Goal: Task Accomplishment & Management: Use online tool/utility

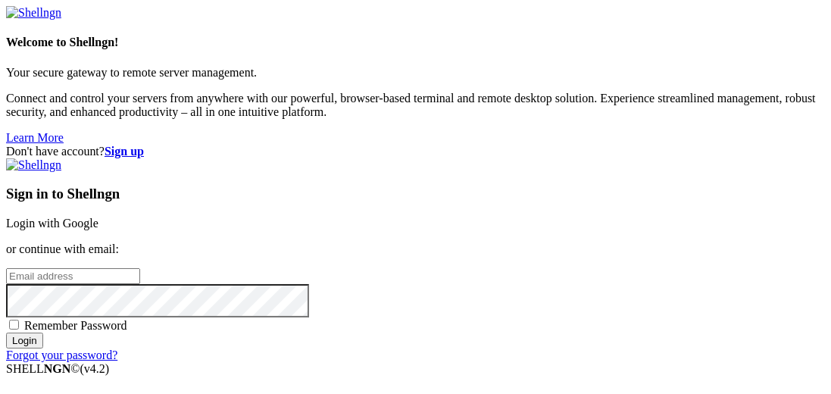
type input "[EMAIL_ADDRESS][DOMAIN_NAME]"
drag, startPoint x: 507, startPoint y: 155, endPoint x: 714, endPoint y: 186, distance: 210.0
click at [98, 217] on link "Login with Google" at bounding box center [52, 223] width 92 height 13
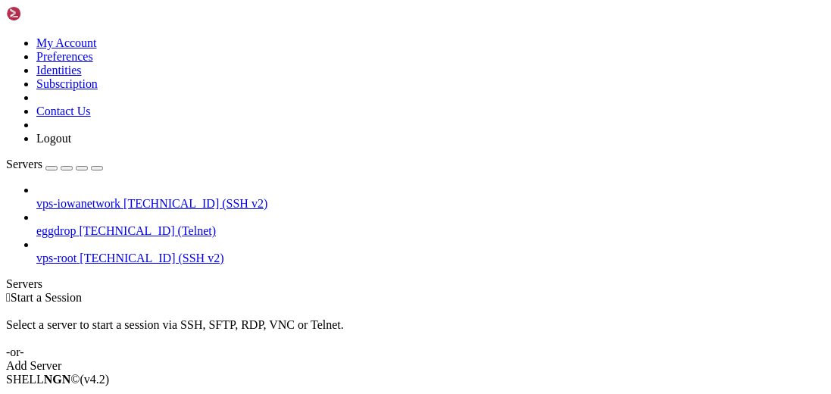
click at [6, 36] on icon at bounding box center [6, 36] width 0 height 0
click at [82, 77] on link "Identities" at bounding box center [58, 70] width 45 height 13
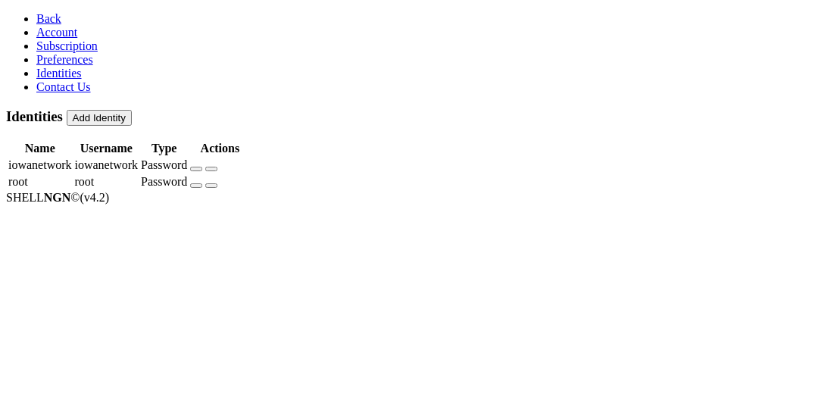
click at [196, 169] on icon "button" at bounding box center [196, 169] width 0 height 0
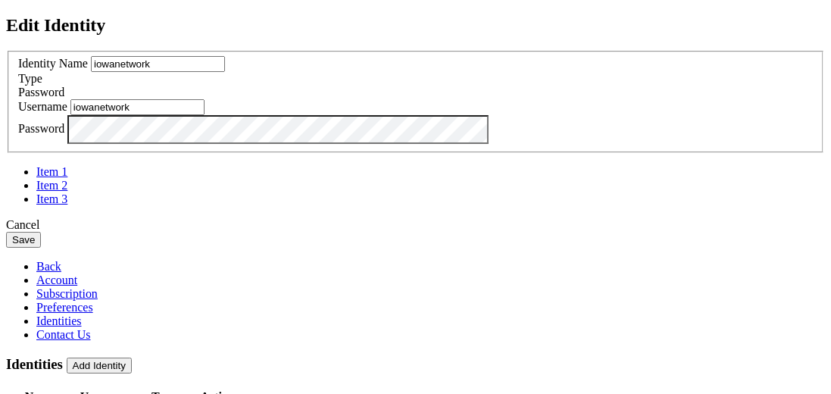
click at [41, 248] on button "Save" at bounding box center [23, 240] width 35 height 16
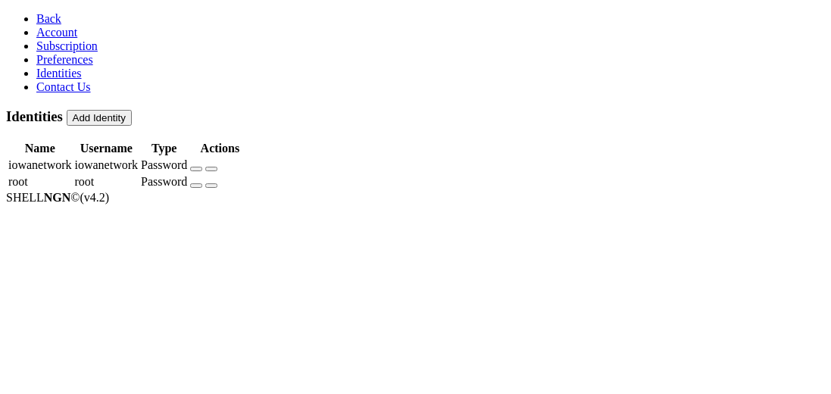
click at [196, 186] on icon "button" at bounding box center [196, 186] width 0 height 0
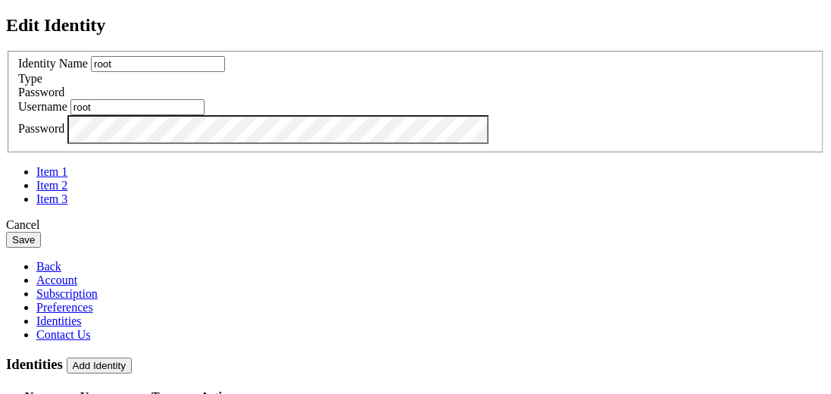
click at [41, 248] on button "Save" at bounding box center [23, 240] width 35 height 16
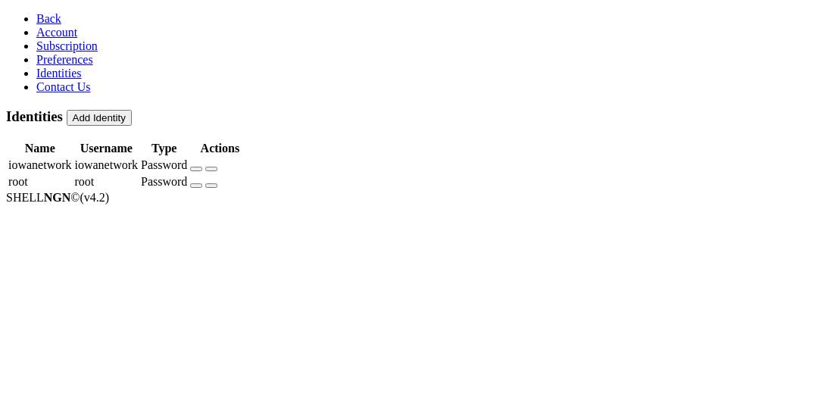
click at [36, 12] on link "Back" at bounding box center [48, 18] width 25 height 13
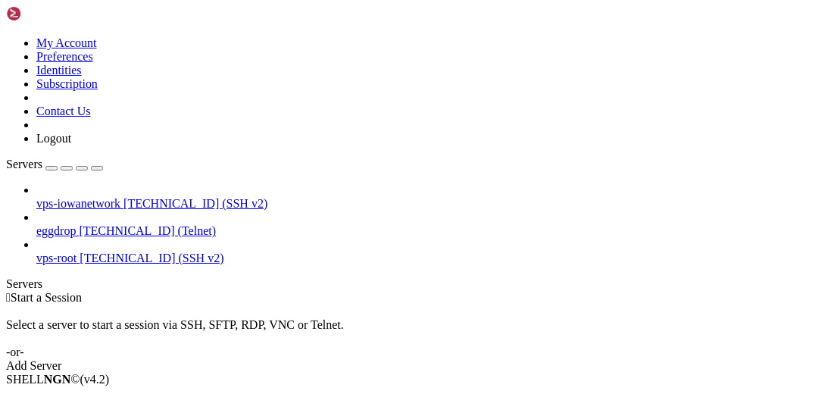
drag, startPoint x: 195, startPoint y: 117, endPoint x: 193, endPoint y: 56, distance: 60.7
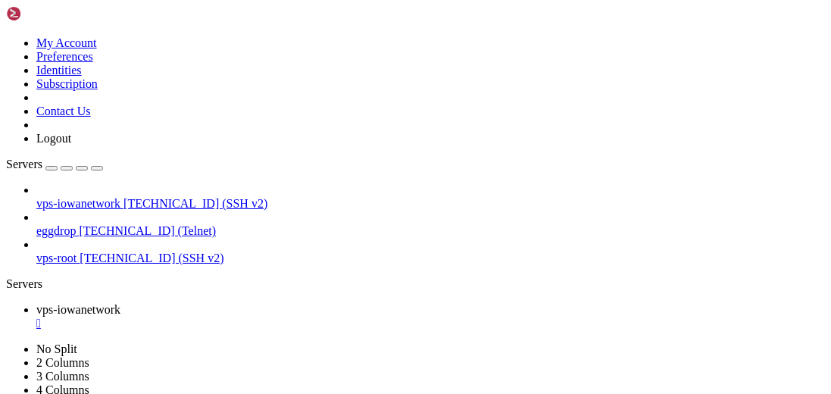
type input "/home/iowanetwork/Chat/RoomBot"
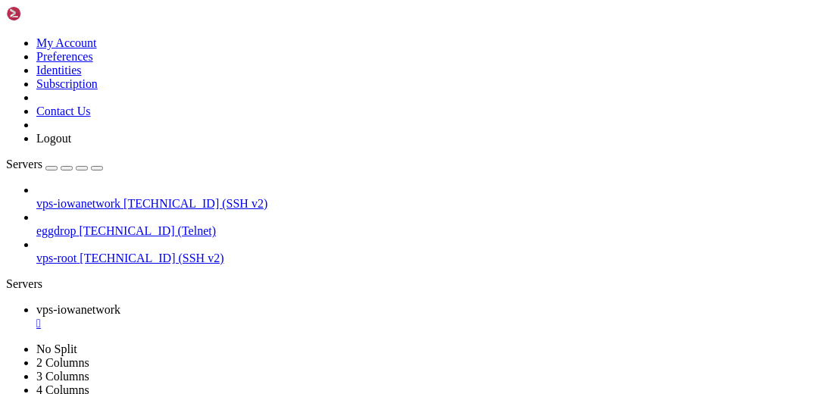
scroll to position [267, 0]
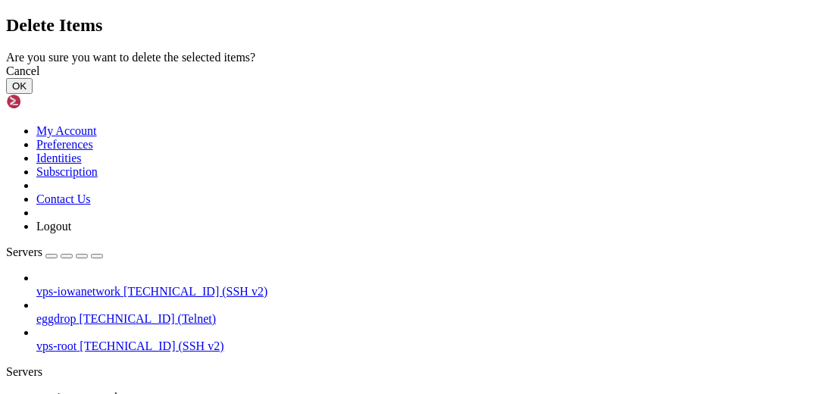
drag, startPoint x: 618, startPoint y: 252, endPoint x: 446, endPoint y: 230, distance: 173.4
click at [33, 94] on button "OK" at bounding box center [19, 86] width 27 height 16
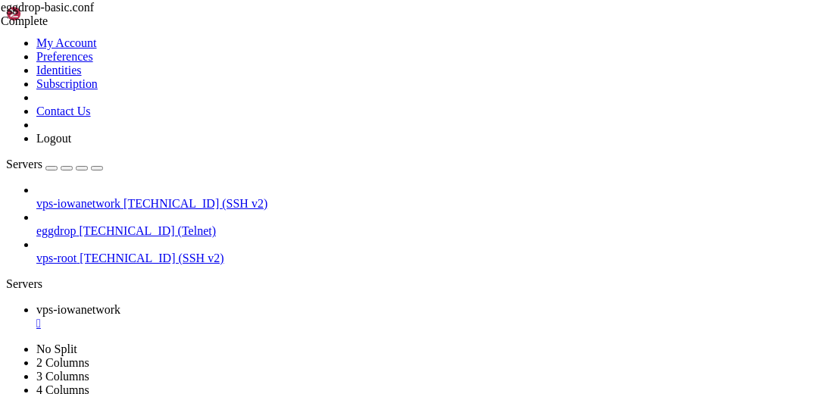
scroll to position [233, 0]
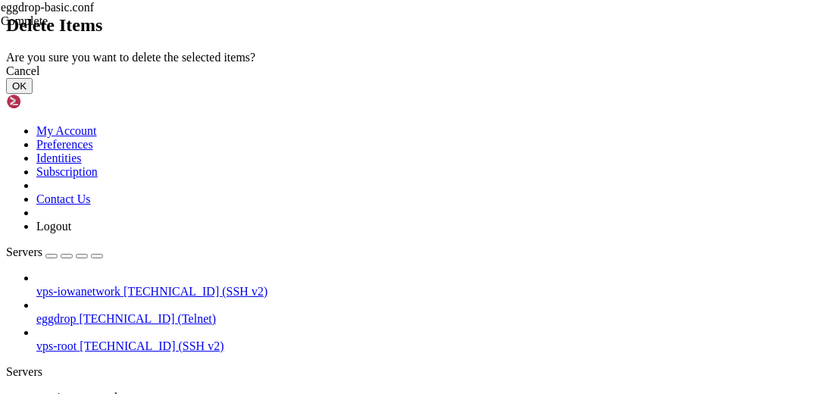
click at [33, 94] on button "OK" at bounding box center [19, 86] width 27 height 16
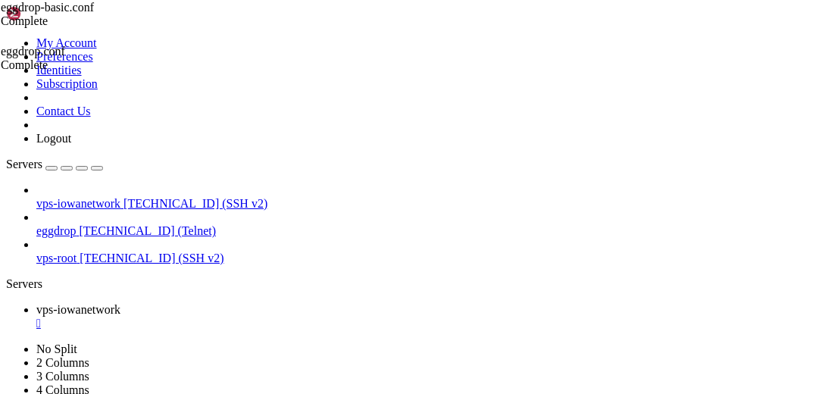
scroll to position [0, 0]
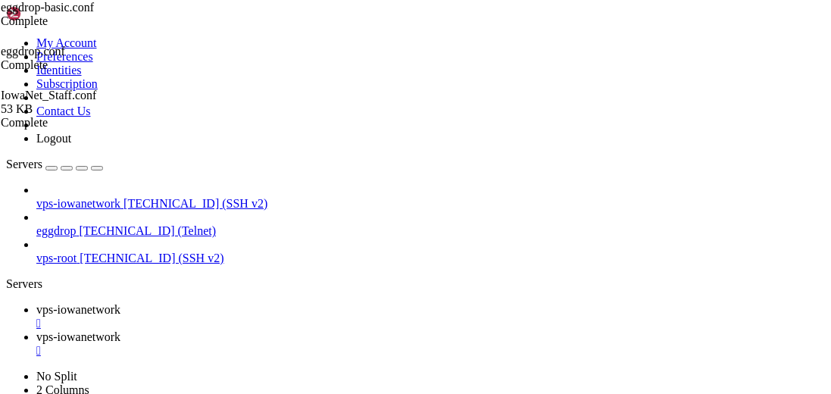
click at [313, 317] on div "" at bounding box center [430, 324] width 789 height 14
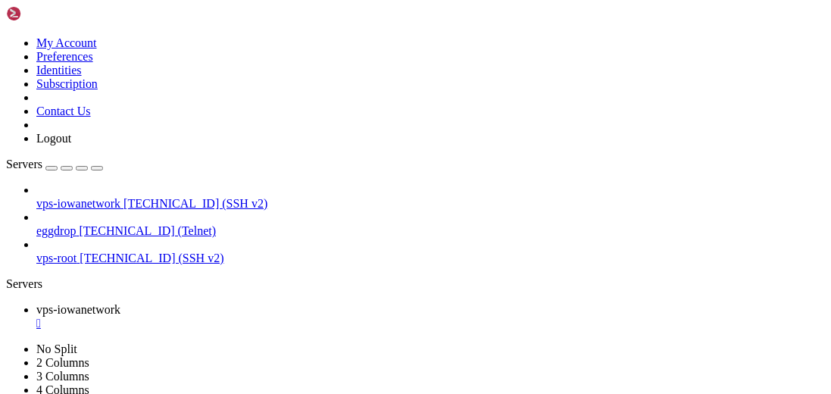
scroll to position [1, 0]
click at [312, 317] on div "" at bounding box center [430, 324] width 789 height 14
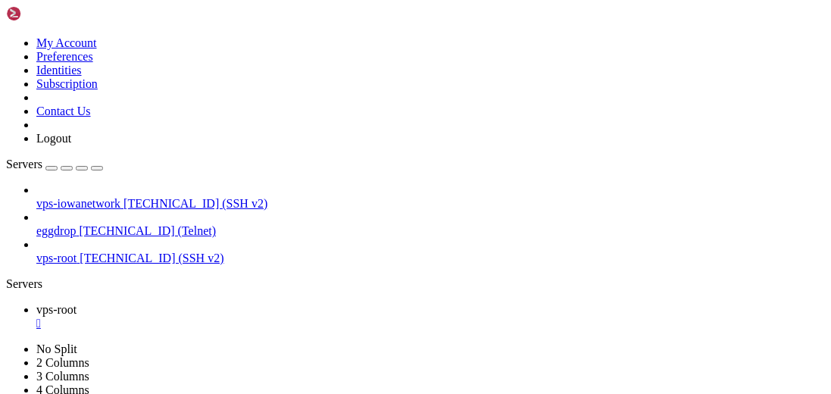
type input "/etc/thelounge"
drag, startPoint x: 280, startPoint y: 293, endPoint x: 319, endPoint y: 296, distance: 39.5
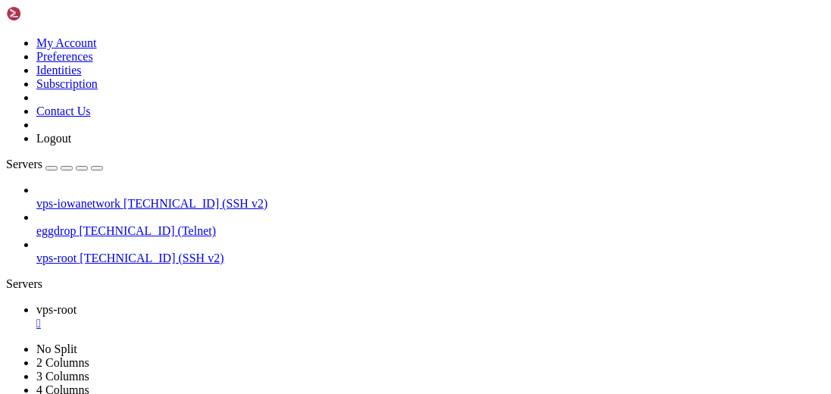
drag, startPoint x: 310, startPoint y: 222, endPoint x: 288, endPoint y: 220, distance: 22.1
drag, startPoint x: 350, startPoint y: 180, endPoint x: 302, endPoint y: 180, distance: 48.5
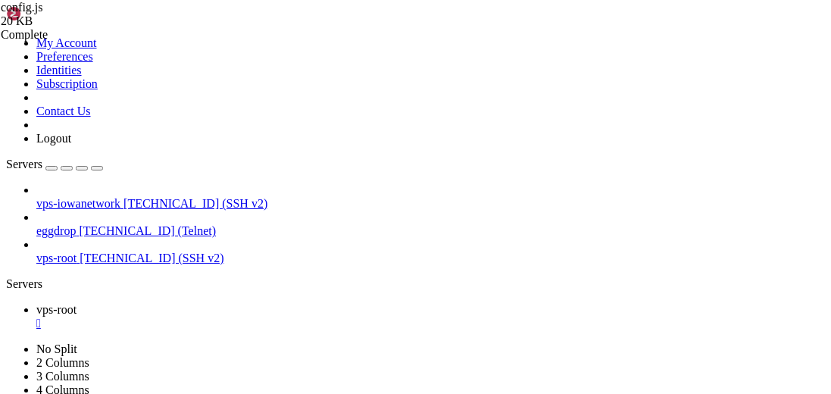
drag, startPoint x: 346, startPoint y: 261, endPoint x: 305, endPoint y: 258, distance: 41.0
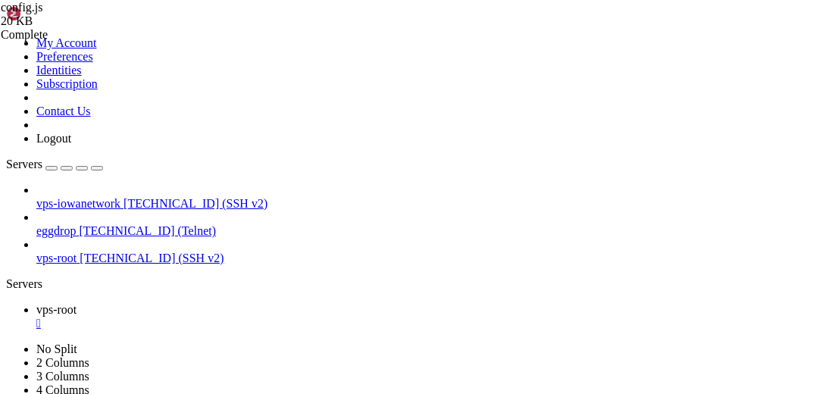
paste textarea "#IowaNetWork"
type textarea "lockNetwork: true,"
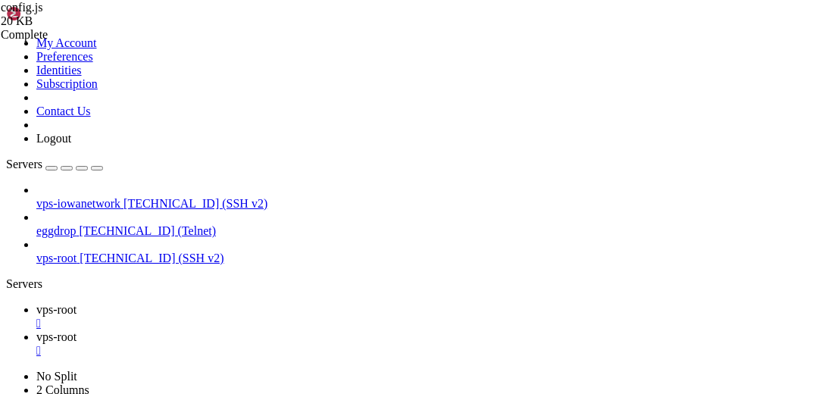
click at [365, 344] on div "" at bounding box center [430, 351] width 789 height 14
click at [275, 303] on link "vps-root " at bounding box center [430, 316] width 789 height 27
click at [272, 317] on div "" at bounding box center [430, 324] width 789 height 14
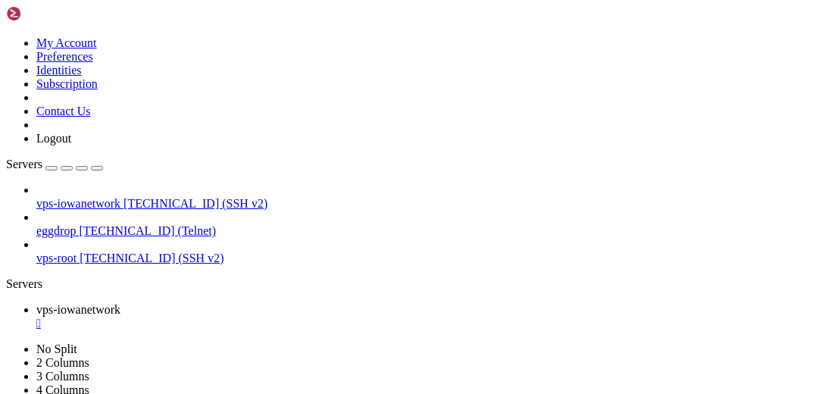
scroll to position [0, 0]
drag, startPoint x: 446, startPoint y: 879, endPoint x: 307, endPoint y: 823, distance: 150.3
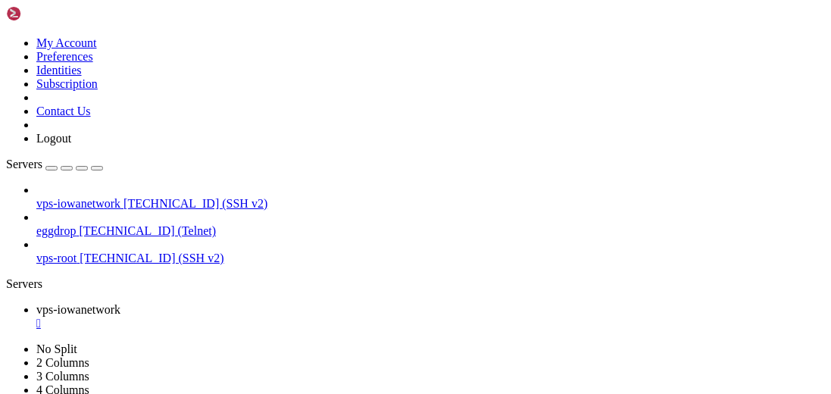
scroll to position [83903, 0]
drag, startPoint x: 381, startPoint y: 773, endPoint x: 280, endPoint y: 776, distance: 101.6
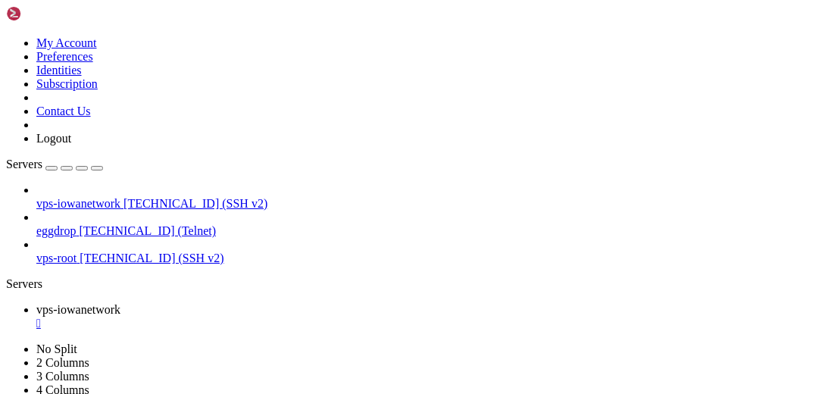
copy x-row "git checkout 2.0"
drag, startPoint x: 132, startPoint y: 881, endPoint x: 19, endPoint y: 883, distance: 112.9
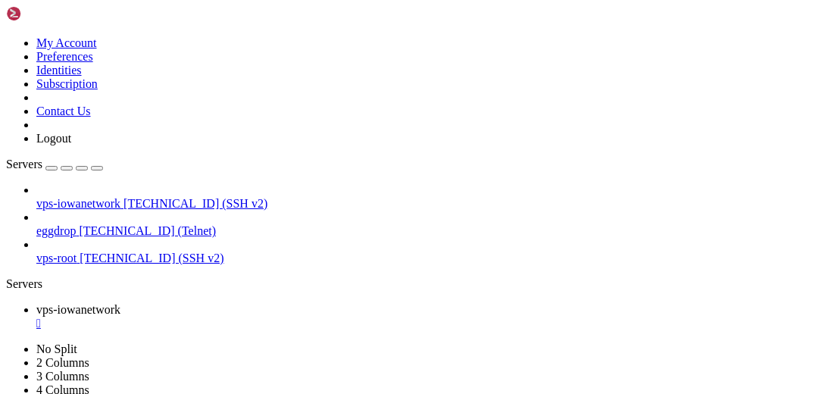
drag, startPoint x: 124, startPoint y: 192, endPoint x: 761, endPoint y: 159, distance: 637.3
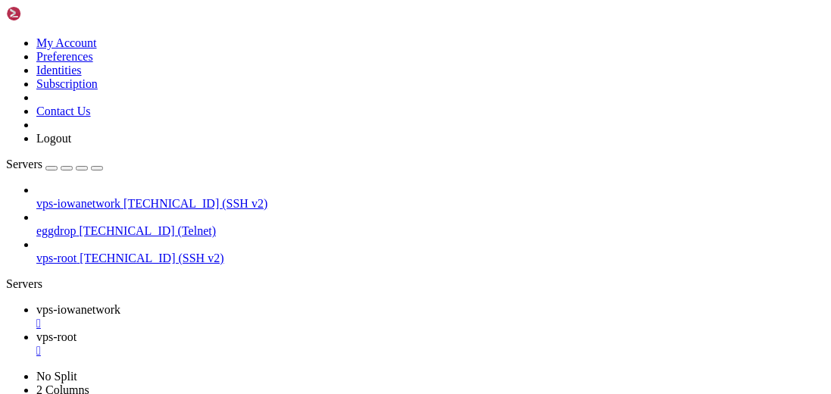
click at [405, 344] on div "" at bounding box center [430, 351] width 789 height 14
click at [316, 317] on div "" at bounding box center [430, 324] width 789 height 14
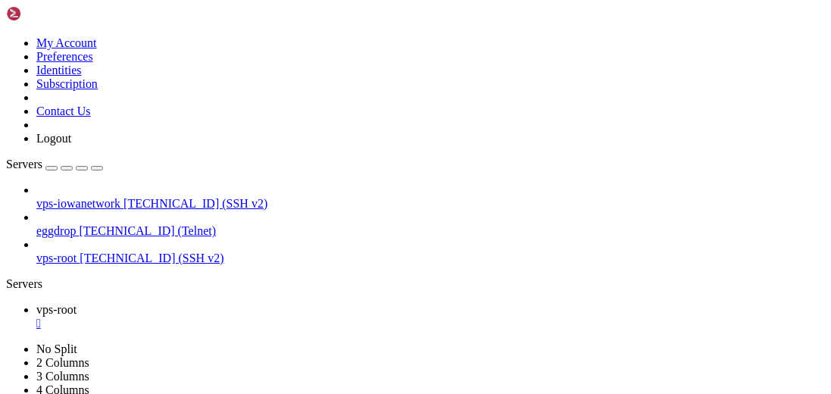
scroll to position [14, 0]
drag, startPoint x: 464, startPoint y: 836, endPoint x: 378, endPoint y: 825, distance: 86.4
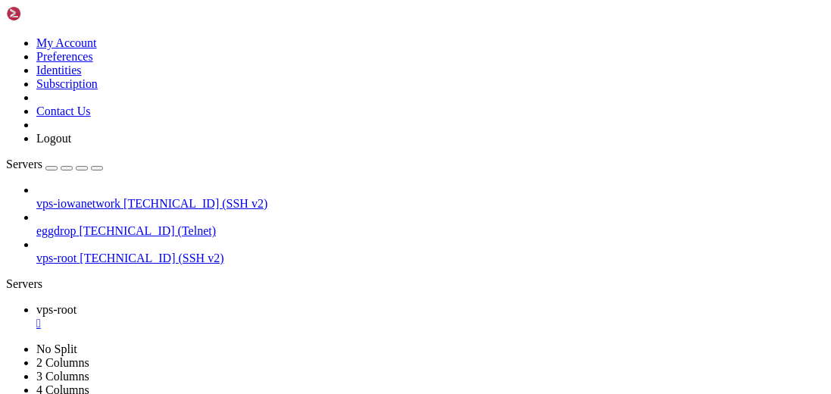
scroll to position [205, 0]
click at [273, 317] on div "" at bounding box center [430, 324] width 789 height 14
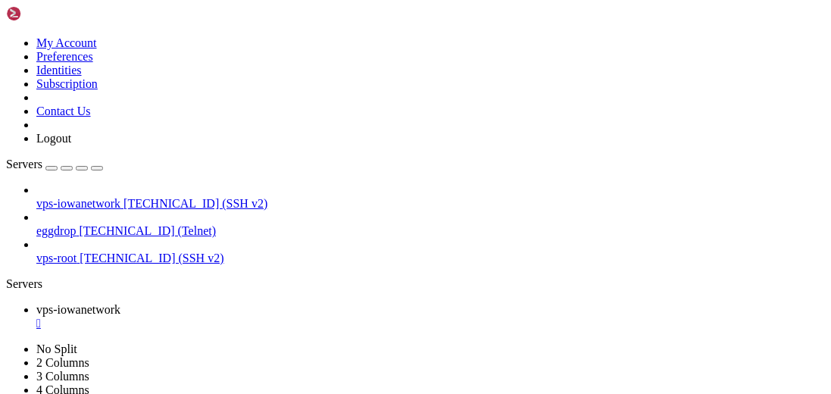
scroll to position [0, 0]
drag, startPoint x: 283, startPoint y: 802, endPoint x: 199, endPoint y: 799, distance: 84.2
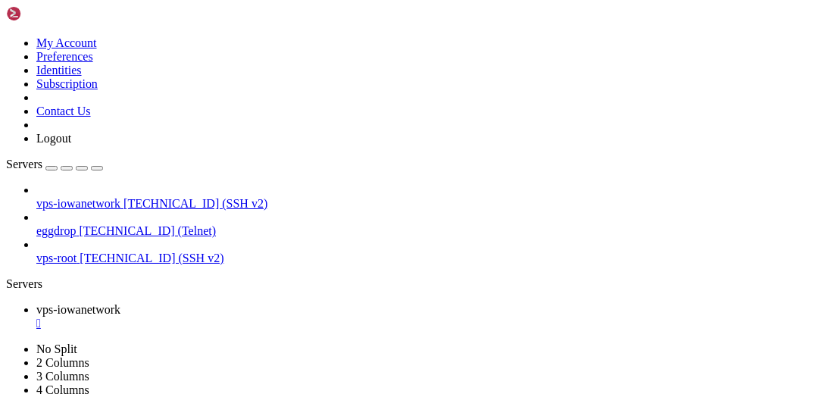
click at [312, 317] on div "" at bounding box center [430, 324] width 789 height 14
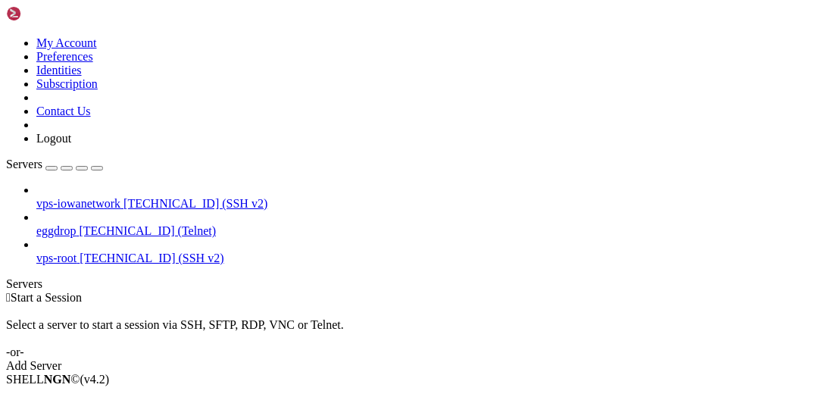
drag, startPoint x: 167, startPoint y: 124, endPoint x: 429, endPoint y: 123, distance: 262.2
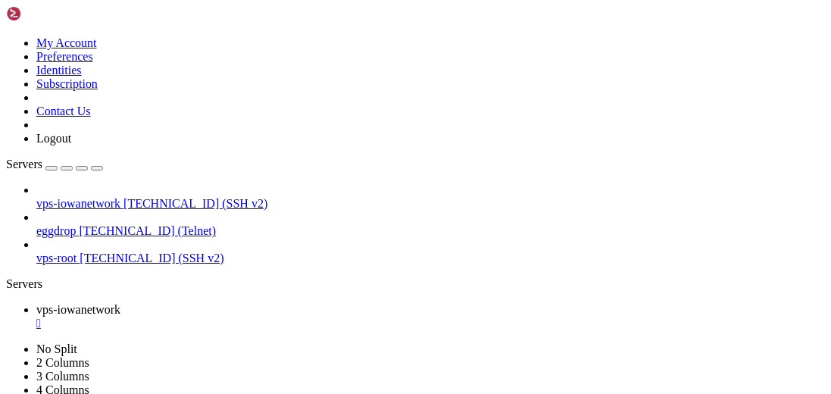
scroll to position [92, 0]
type input "/home/iowanetwork/Desktop"
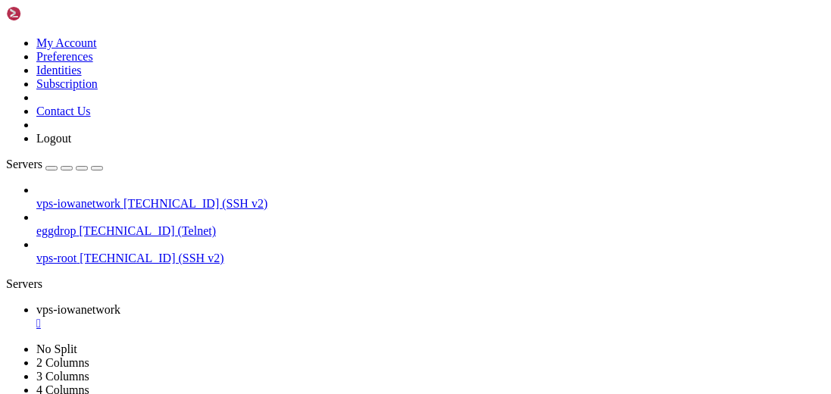
click at [311, 317] on div "" at bounding box center [430, 324] width 789 height 14
